Goal: Task Accomplishment & Management: Manage account settings

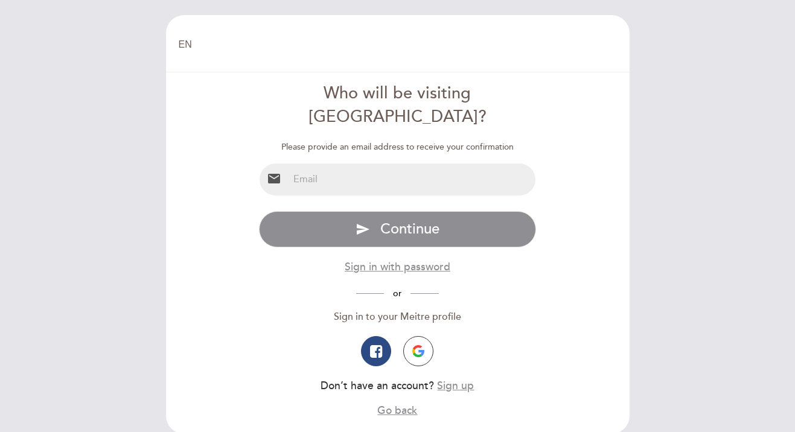
click at [304, 167] on input "email" at bounding box center [412, 180] width 247 height 32
type input "[EMAIL_ADDRESS][DOMAIN_NAME]"
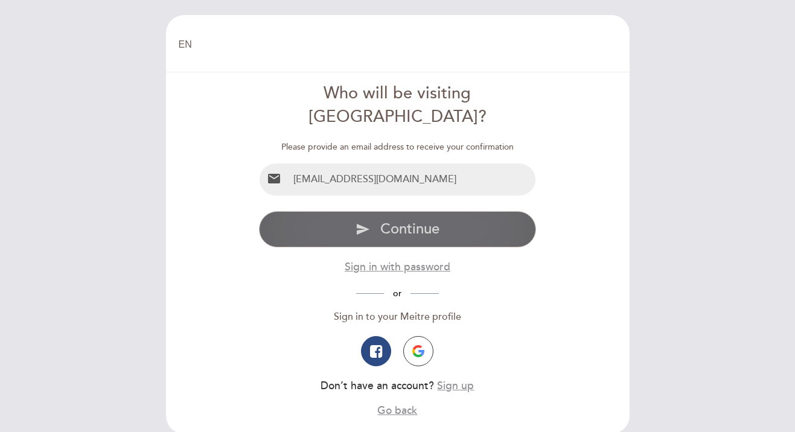
click at [344, 211] on button "send Continue" at bounding box center [397, 229] width 277 height 36
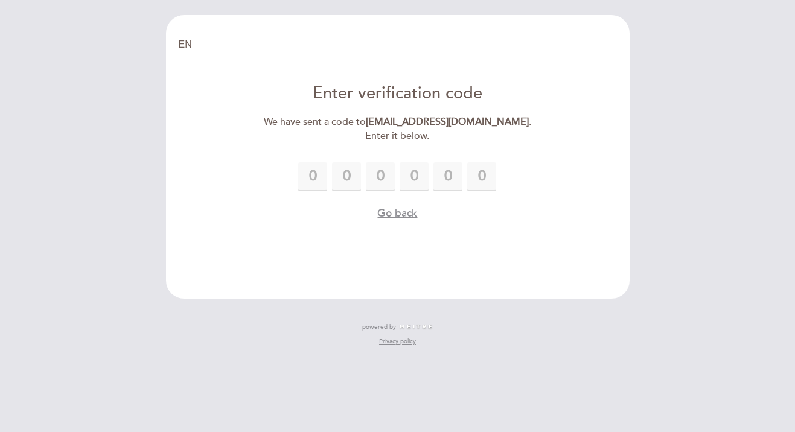
type input "9"
type input "7"
type input "6"
type input "5"
type input "9"
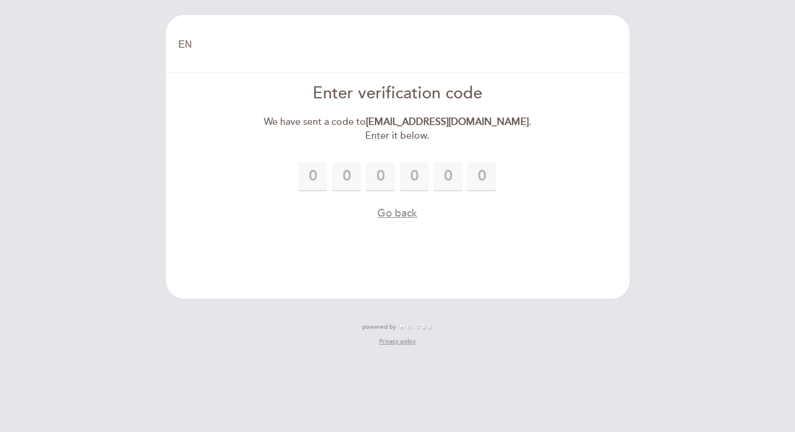
type input "8"
